Goal: Find specific page/section: Find specific page/section

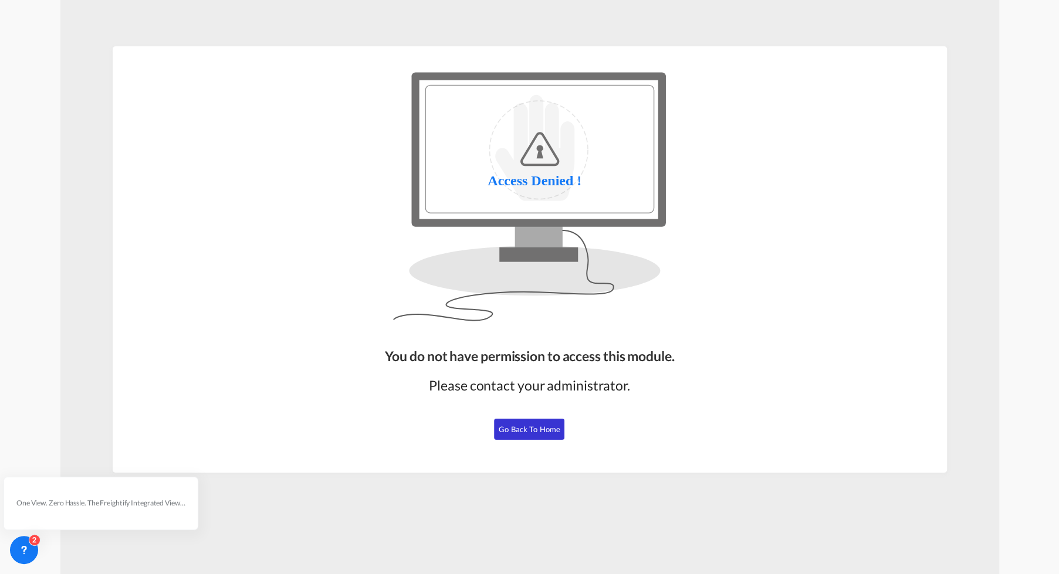
click at [537, 425] on span "Go Back to Home" at bounding box center [530, 429] width 62 height 9
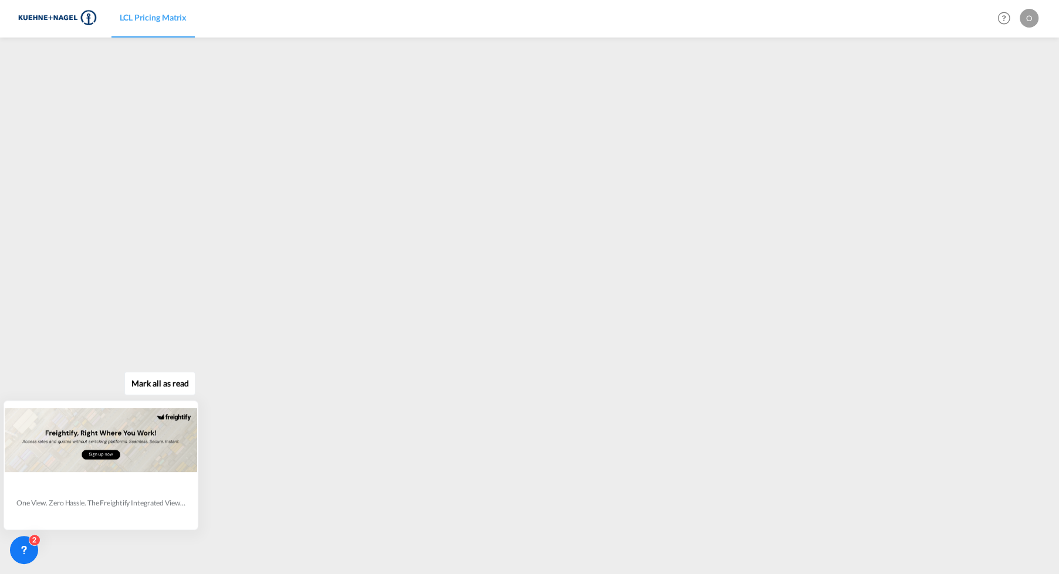
click at [209, 491] on div "[PERSON_NAME] all as read One View. Zero Hassle. The Freightify Integrated View…" at bounding box center [104, 449] width 212 height 162
click at [201, 486] on div "[PERSON_NAME] all as read One View. Zero Hassle. The Freightify Integrated View…" at bounding box center [104, 449] width 212 height 162
click at [205, 487] on div "[PERSON_NAME] all as read One View. Zero Hassle. The Freightify Integrated View…" at bounding box center [104, 449] width 212 height 162
